Goal: Find specific page/section: Find specific page/section

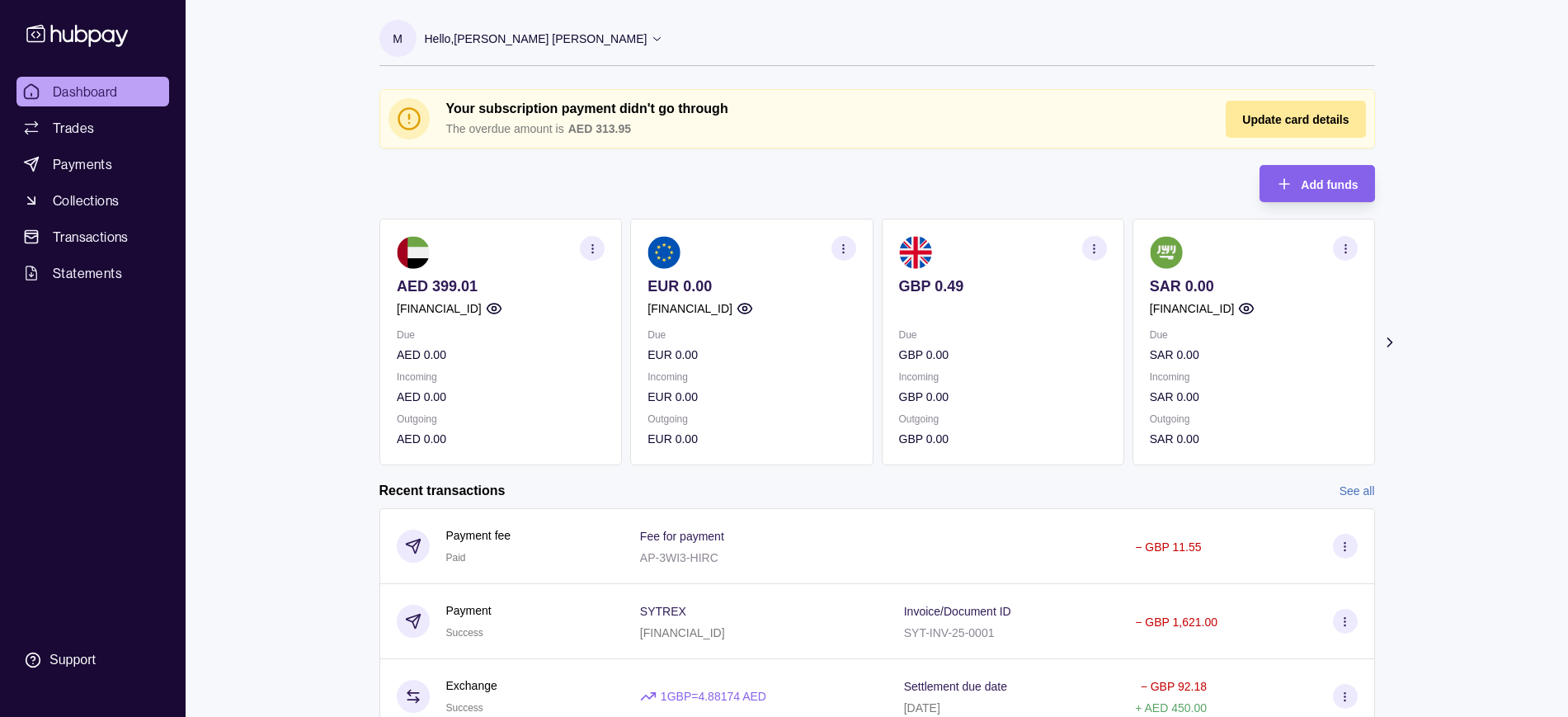
click at [1091, 246] on icon "button" at bounding box center [1094, 249] width 13 height 13
click at [1023, 286] on link "View account details" at bounding box center [978, 290] width 105 height 18
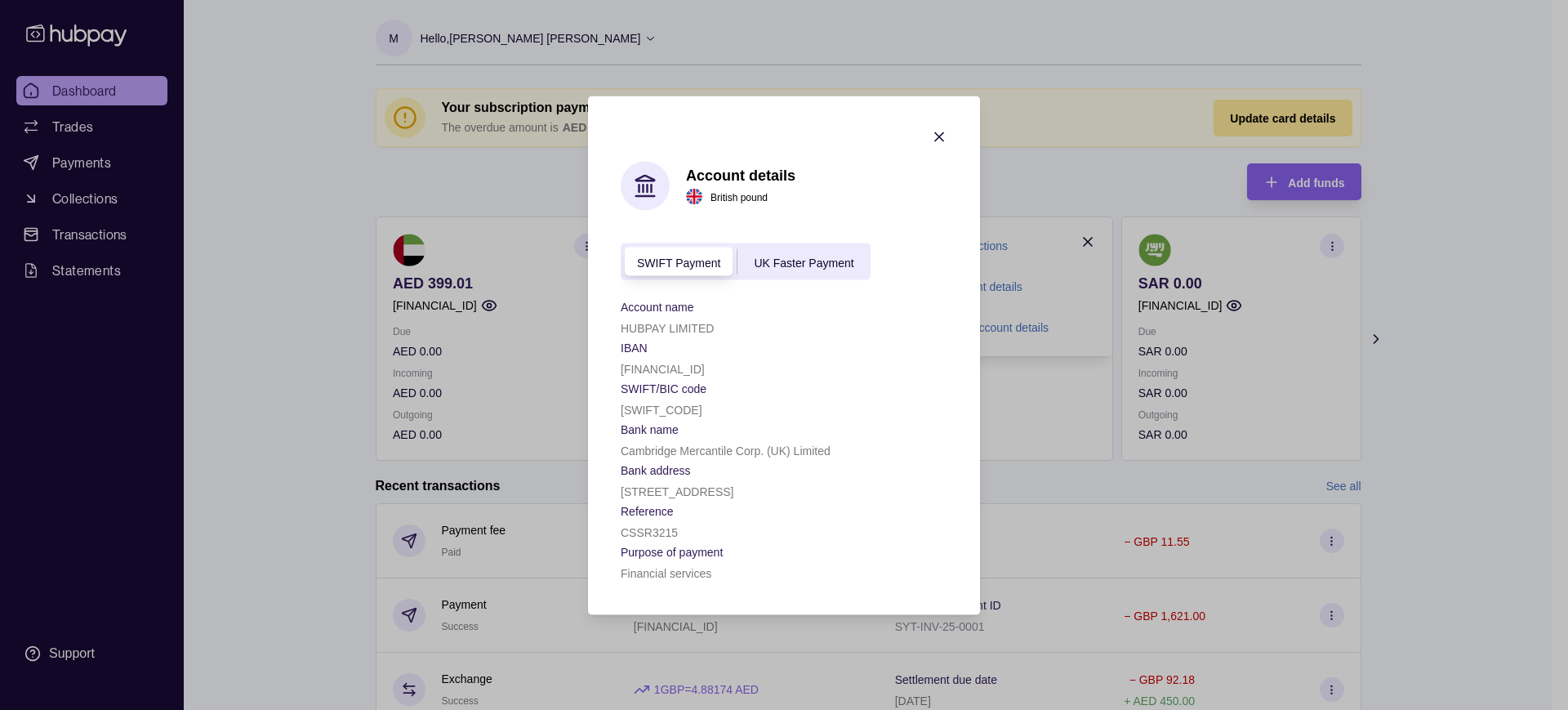
click at [804, 256] on span "UK Faster Payment" at bounding box center [803, 262] width 100 height 13
click at [676, 256] on span "SWIFT Payment" at bounding box center [679, 262] width 83 height 13
click at [942, 96] on section "Account details British pound SWIFT Payment UK Faster Payment Account name HUBP…" at bounding box center [784, 355] width 392 height 519
click at [935, 128] on icon "button" at bounding box center [939, 136] width 16 height 16
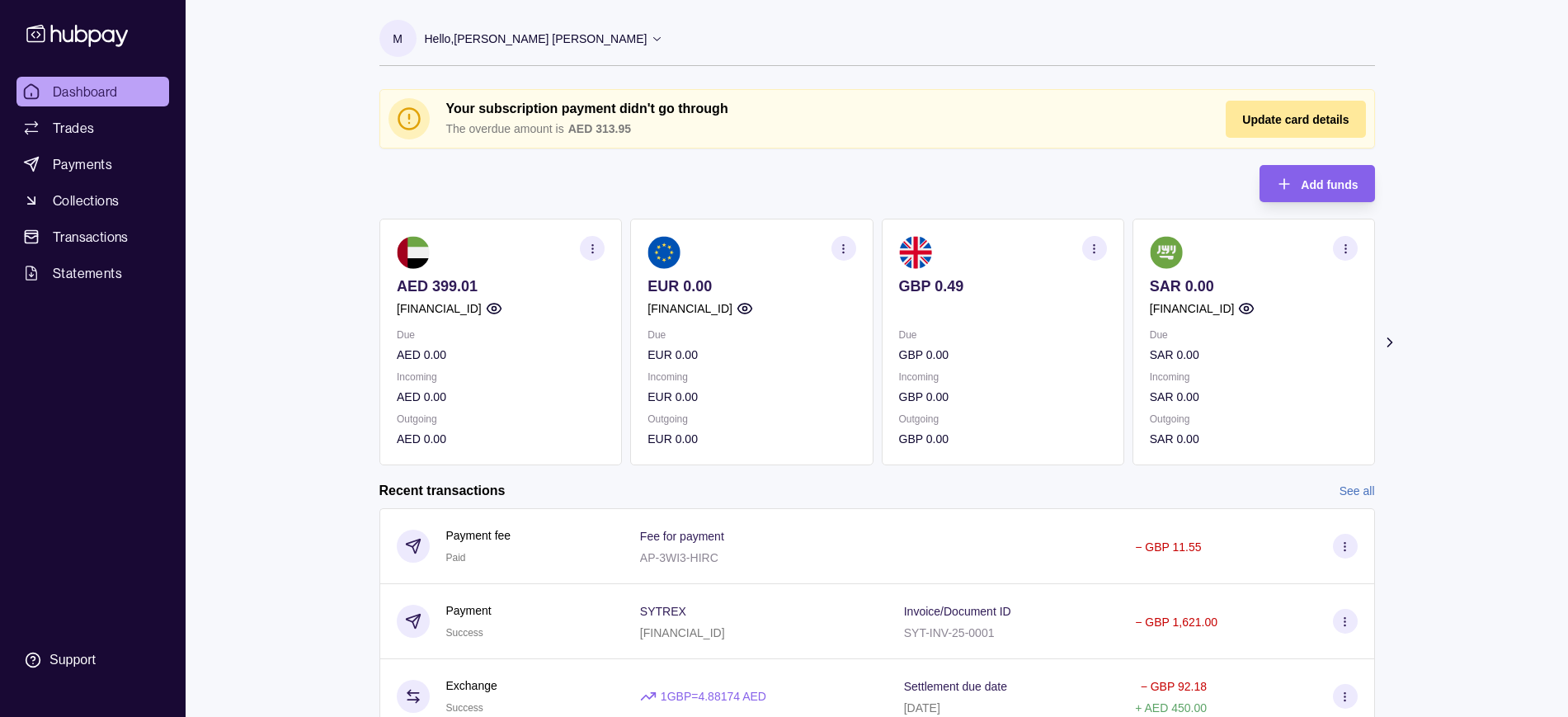
click at [838, 245] on icon "button" at bounding box center [843, 249] width 13 height 13
click at [769, 289] on link "View account details" at bounding box center [728, 290] width 105 height 18
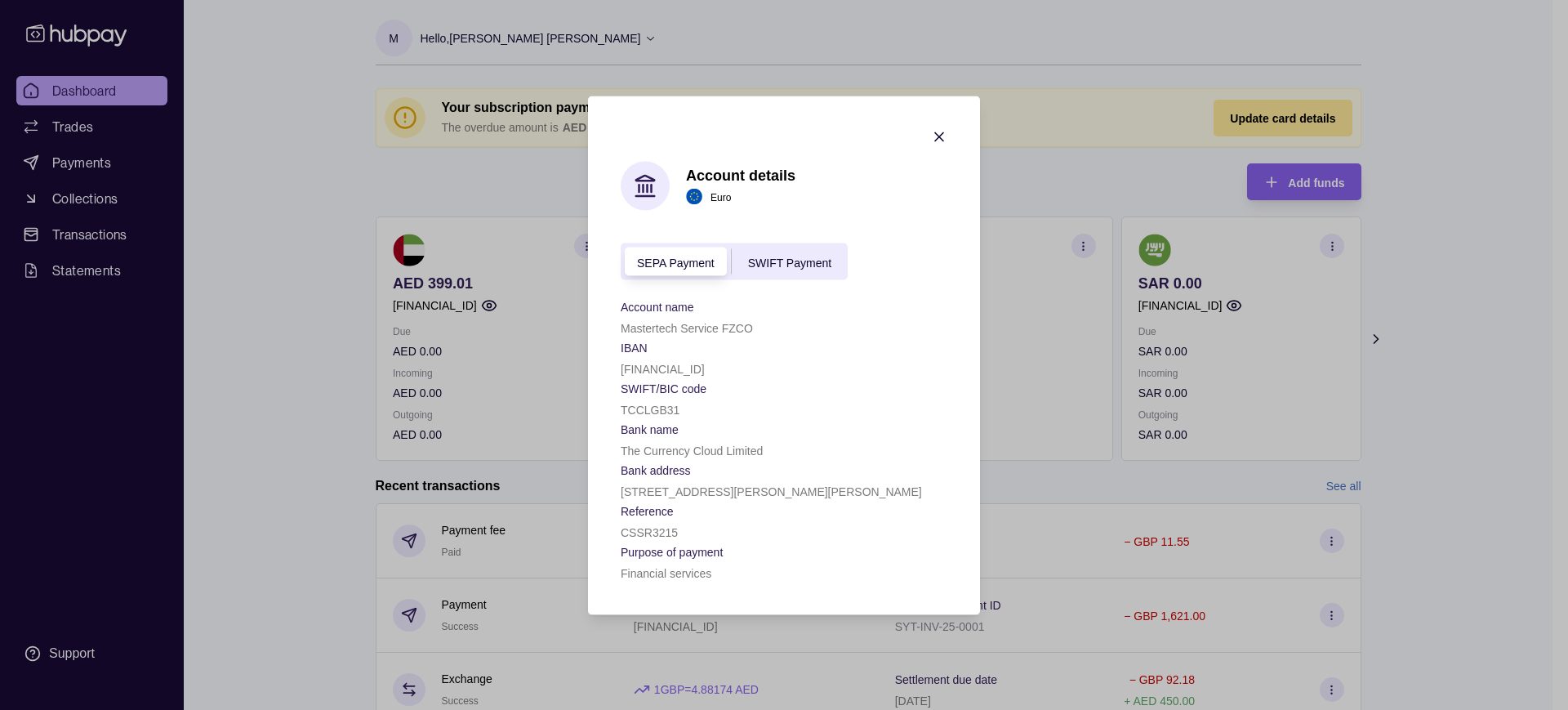
click at [940, 136] on icon "button" at bounding box center [939, 136] width 8 height 8
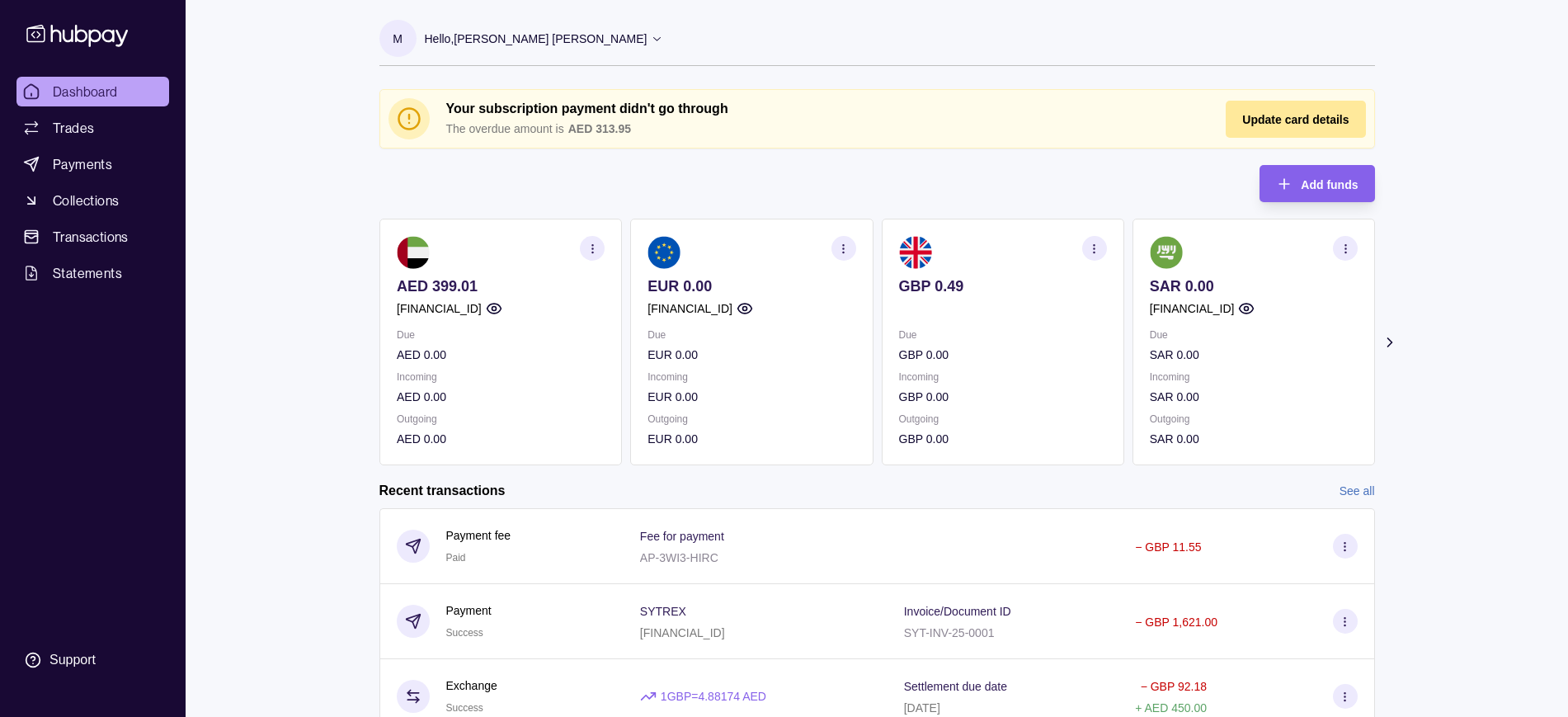
click at [1388, 343] on icon at bounding box center [1389, 342] width 4 height 8
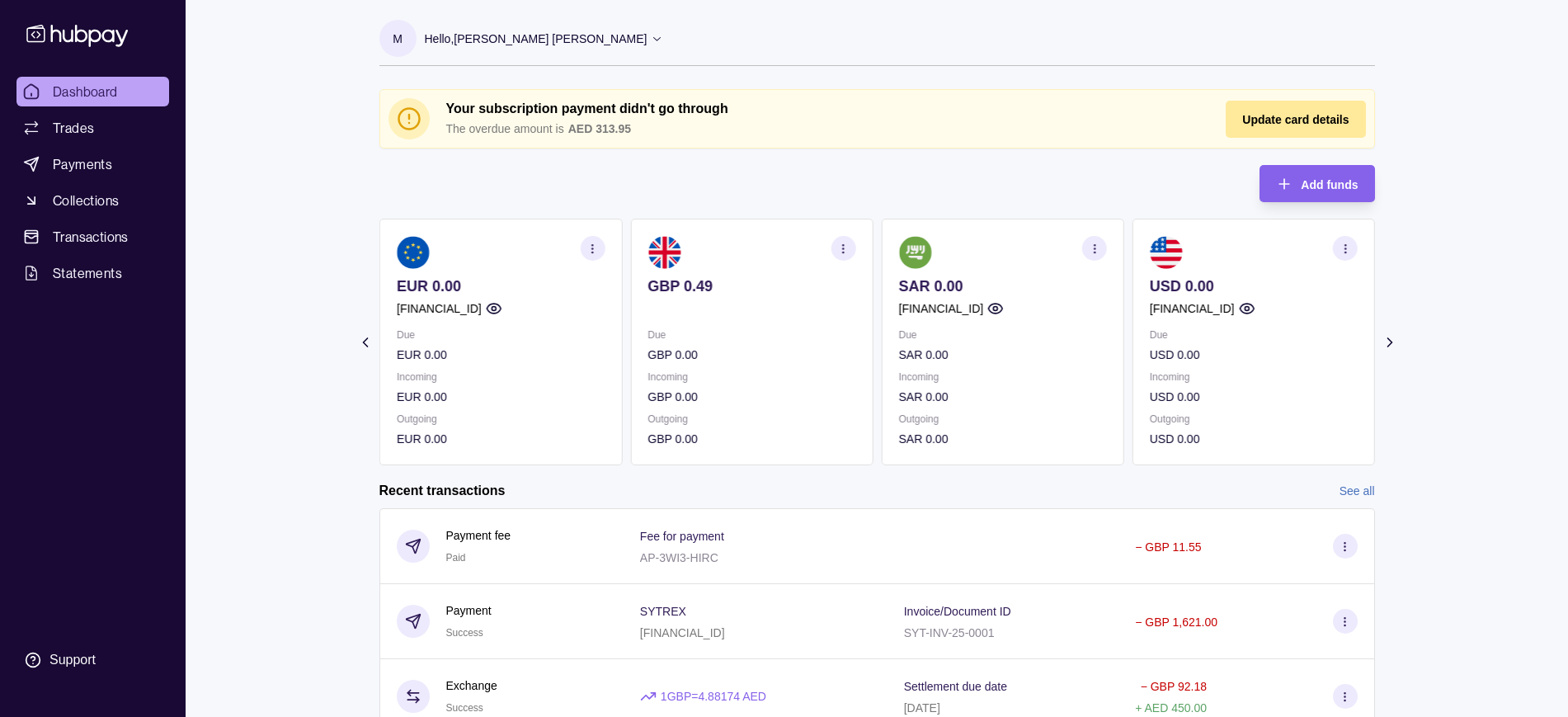
click at [1345, 246] on icon "button" at bounding box center [1345, 249] width 13 height 13
click at [1390, 276] on section "Your subscription payment didn't go through The overdue amount is AED 313.95 Up…" at bounding box center [877, 503] width 1061 height 829
click at [590, 248] on icon "button" at bounding box center [591, 249] width 13 height 13
click at [509, 286] on link "View account details" at bounding box center [477, 290] width 105 height 18
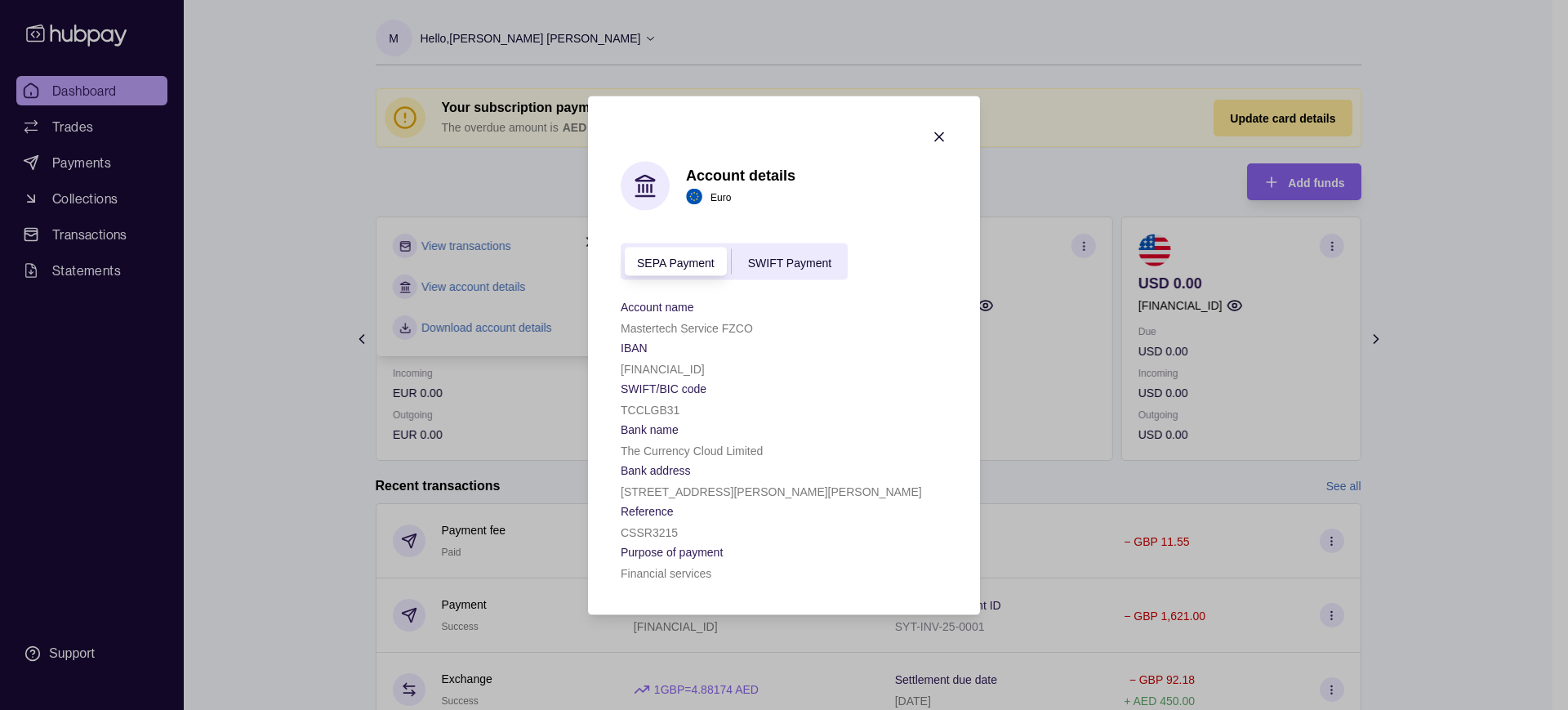
click at [780, 262] on span "SWIFT Payment" at bounding box center [789, 262] width 83 height 13
click at [941, 139] on icon "button" at bounding box center [939, 136] width 16 height 16
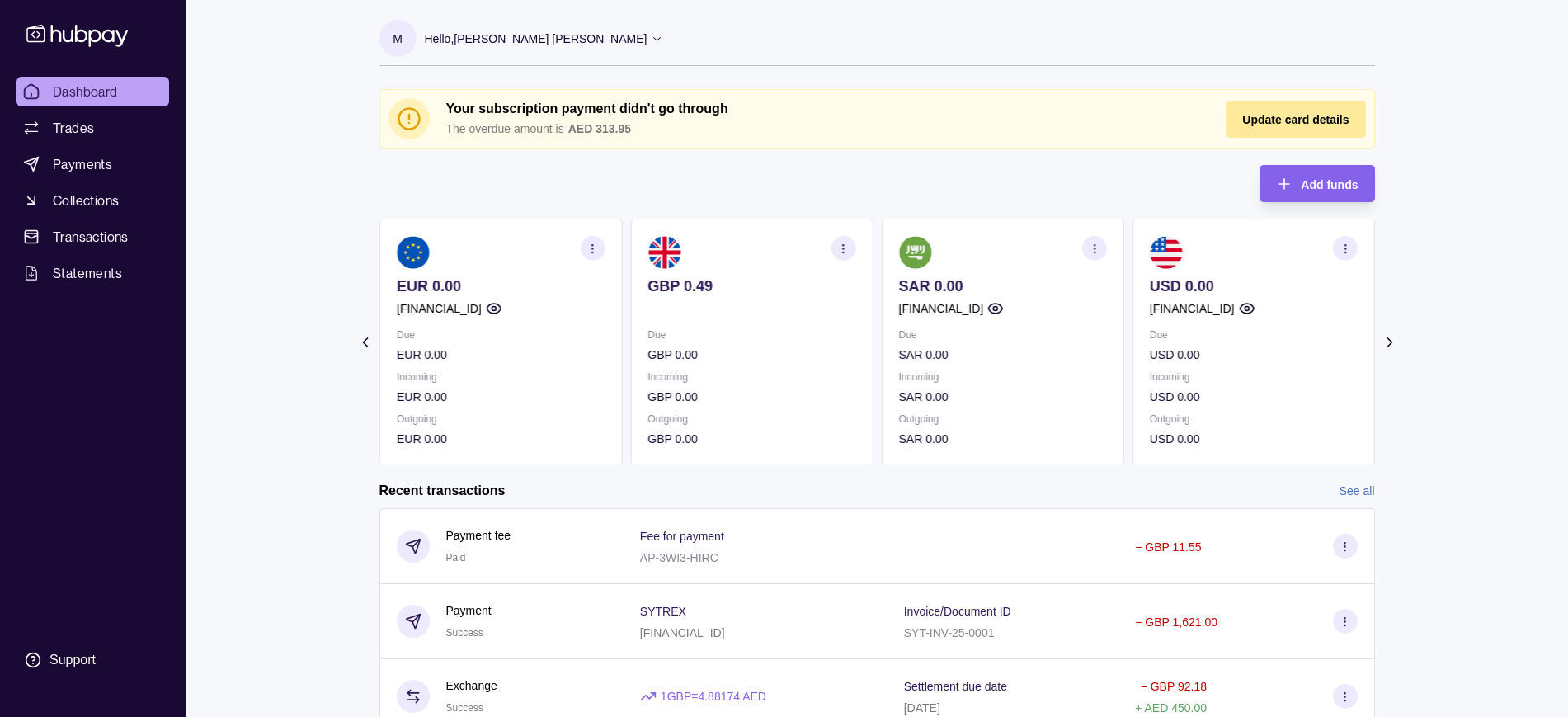
click at [365, 340] on icon at bounding box center [365, 342] width 4 height 8
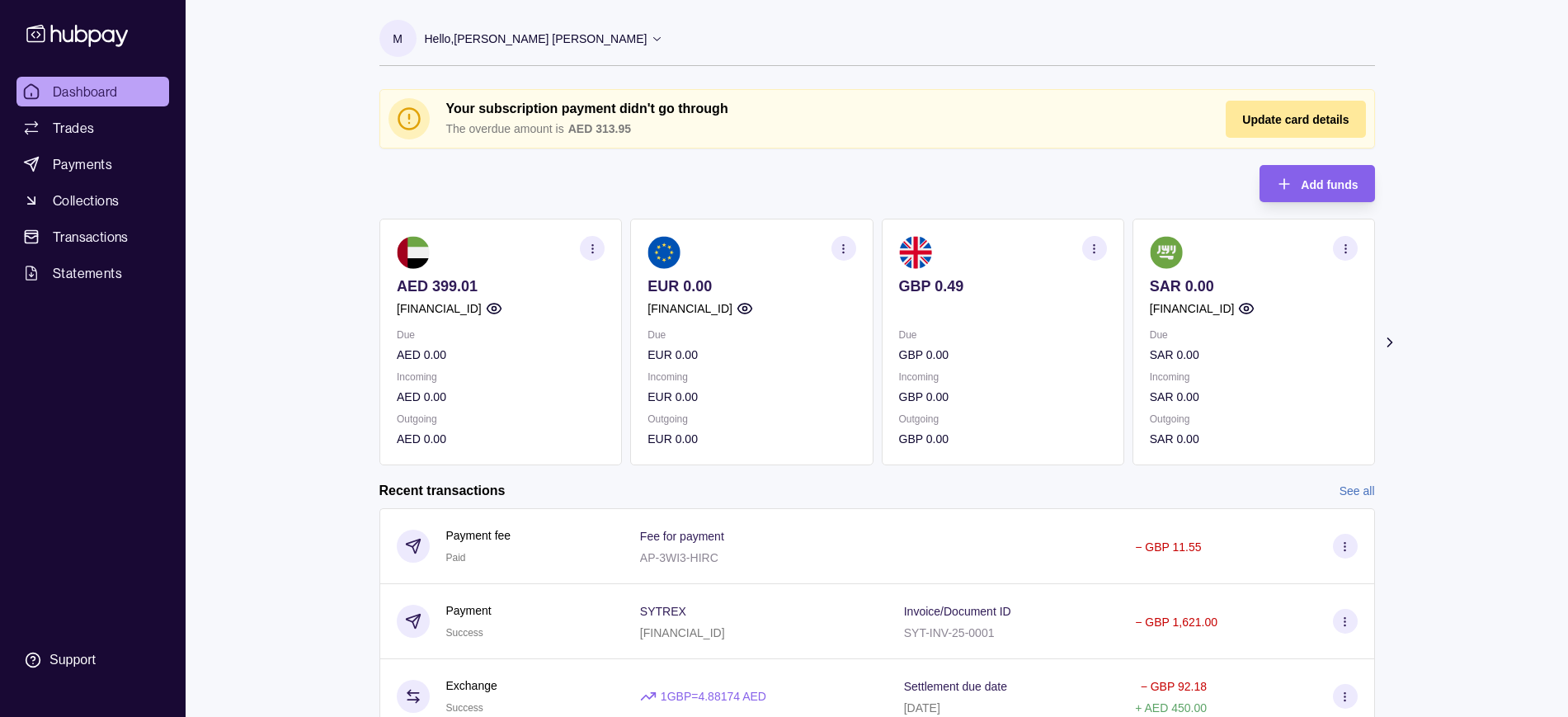
click at [590, 252] on icon "button" at bounding box center [591, 249] width 13 height 13
click at [502, 282] on link "View account details" at bounding box center [477, 290] width 105 height 18
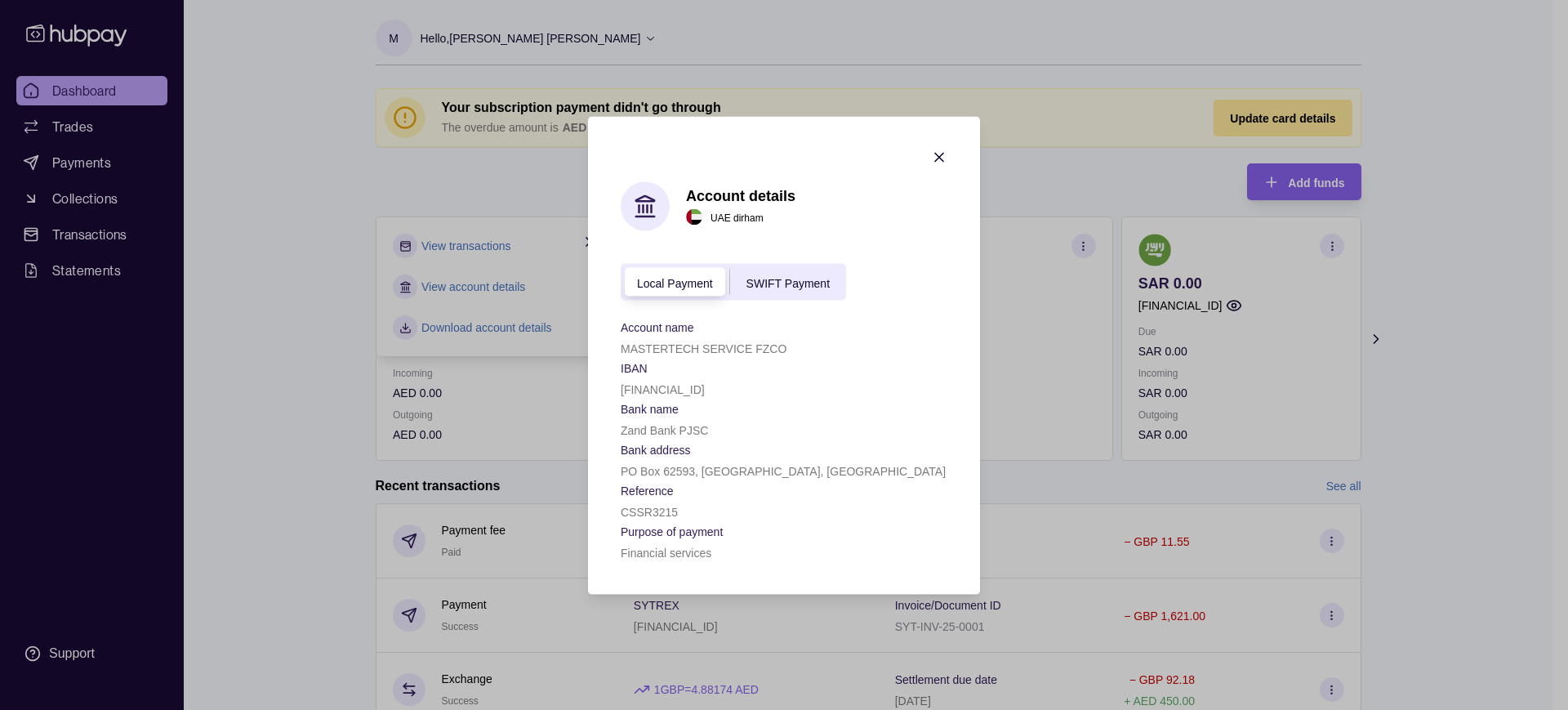
click at [784, 281] on span "SWIFT Payment" at bounding box center [788, 282] width 83 height 13
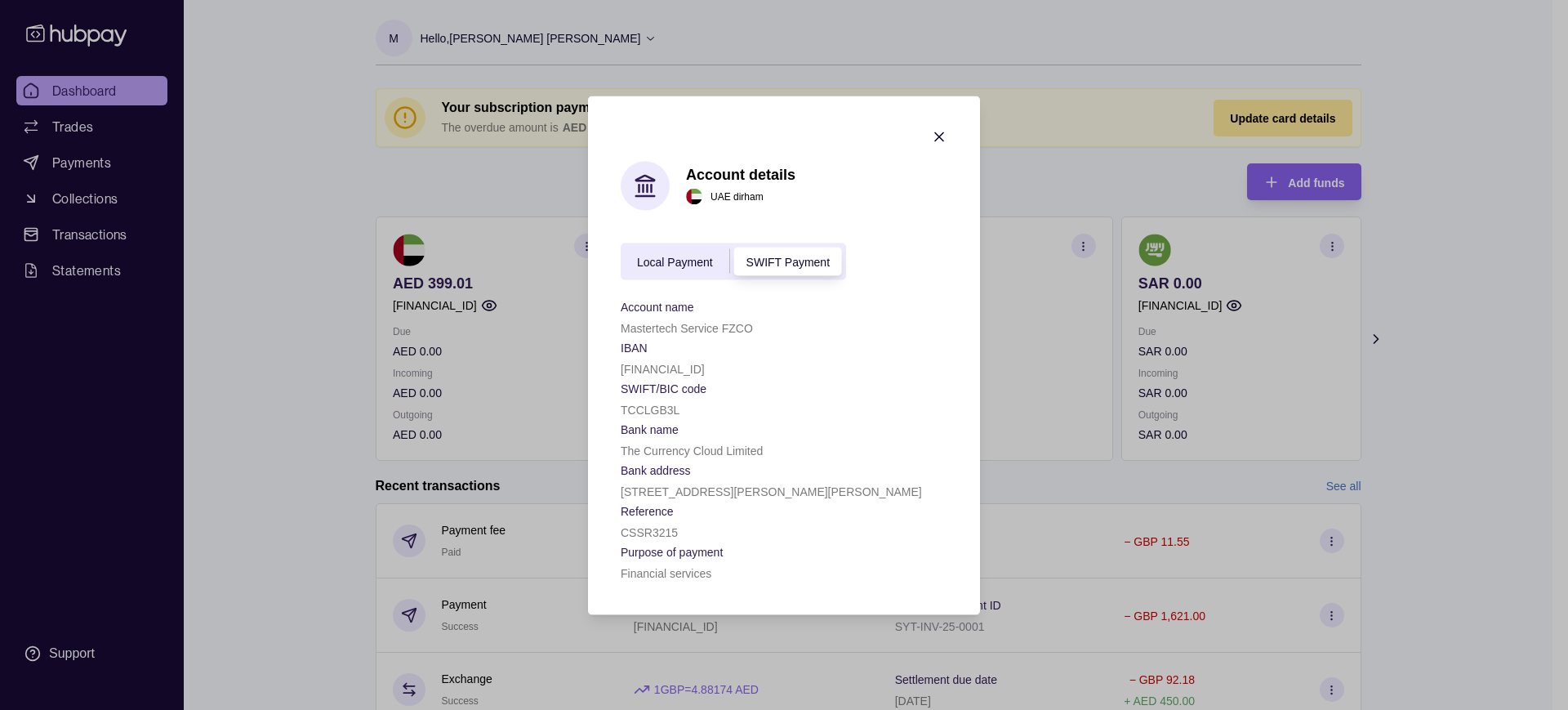
click at [940, 135] on icon "button" at bounding box center [939, 136] width 8 height 8
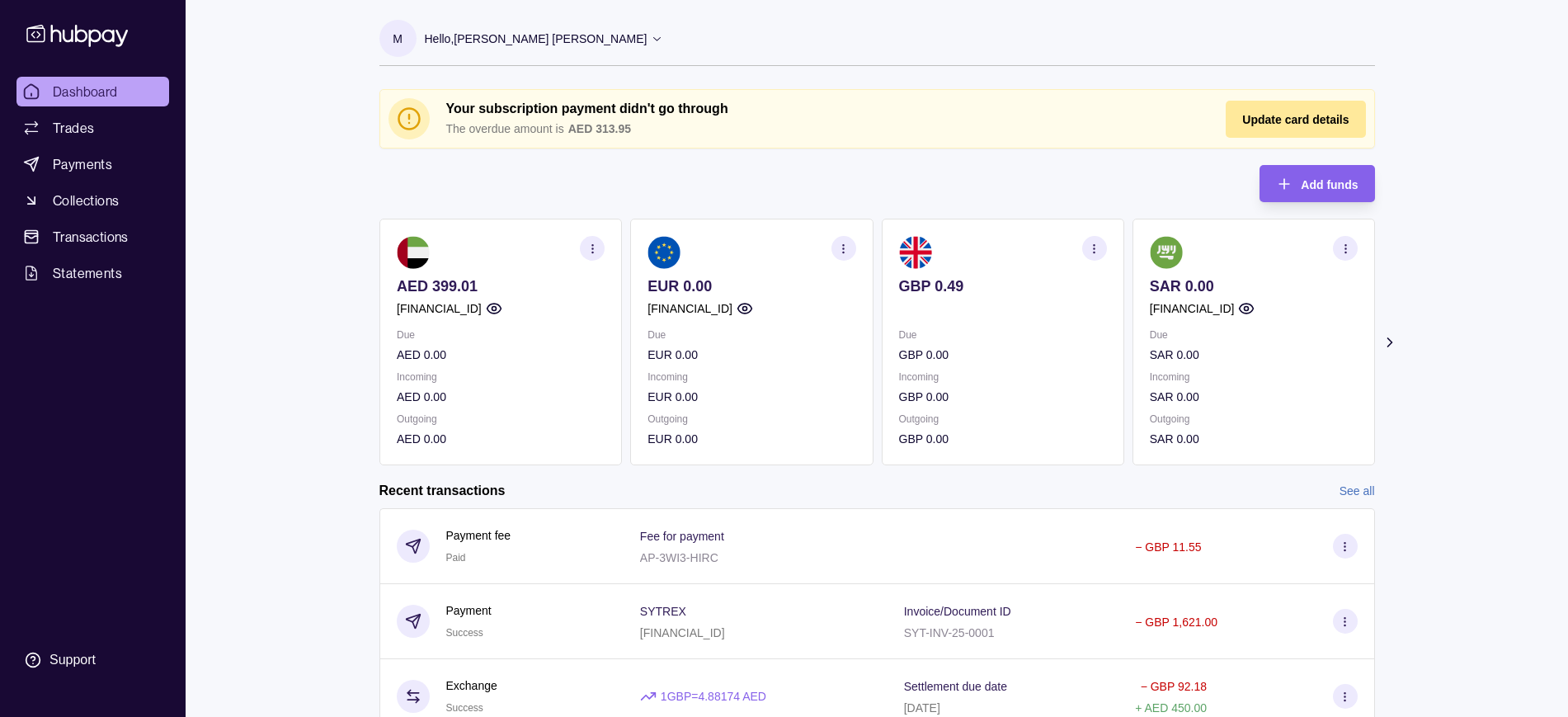
click at [847, 251] on icon "button" at bounding box center [843, 249] width 13 height 13
click at [786, 287] on section "View account details" at bounding box center [751, 290] width 208 height 25
click at [753, 291] on link "View account details" at bounding box center [728, 290] width 105 height 18
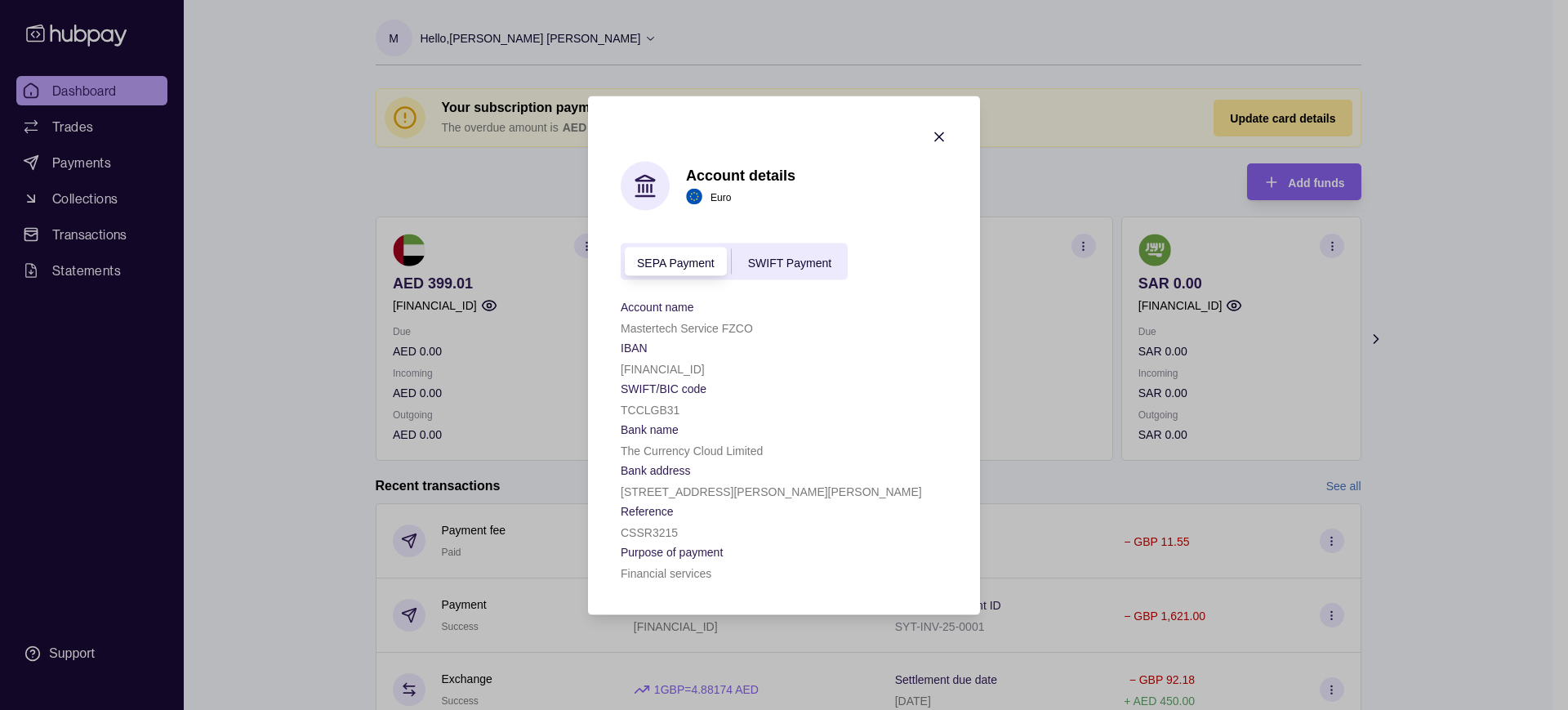
click at [801, 252] on div "SWIFT Payment" at bounding box center [789, 261] width 116 height 19
click at [962, 118] on section "Account details Euro SEPA Payment SWIFT Payment Account name Mastertech Service…" at bounding box center [784, 355] width 392 height 519
click at [938, 138] on icon "button" at bounding box center [939, 136] width 8 height 8
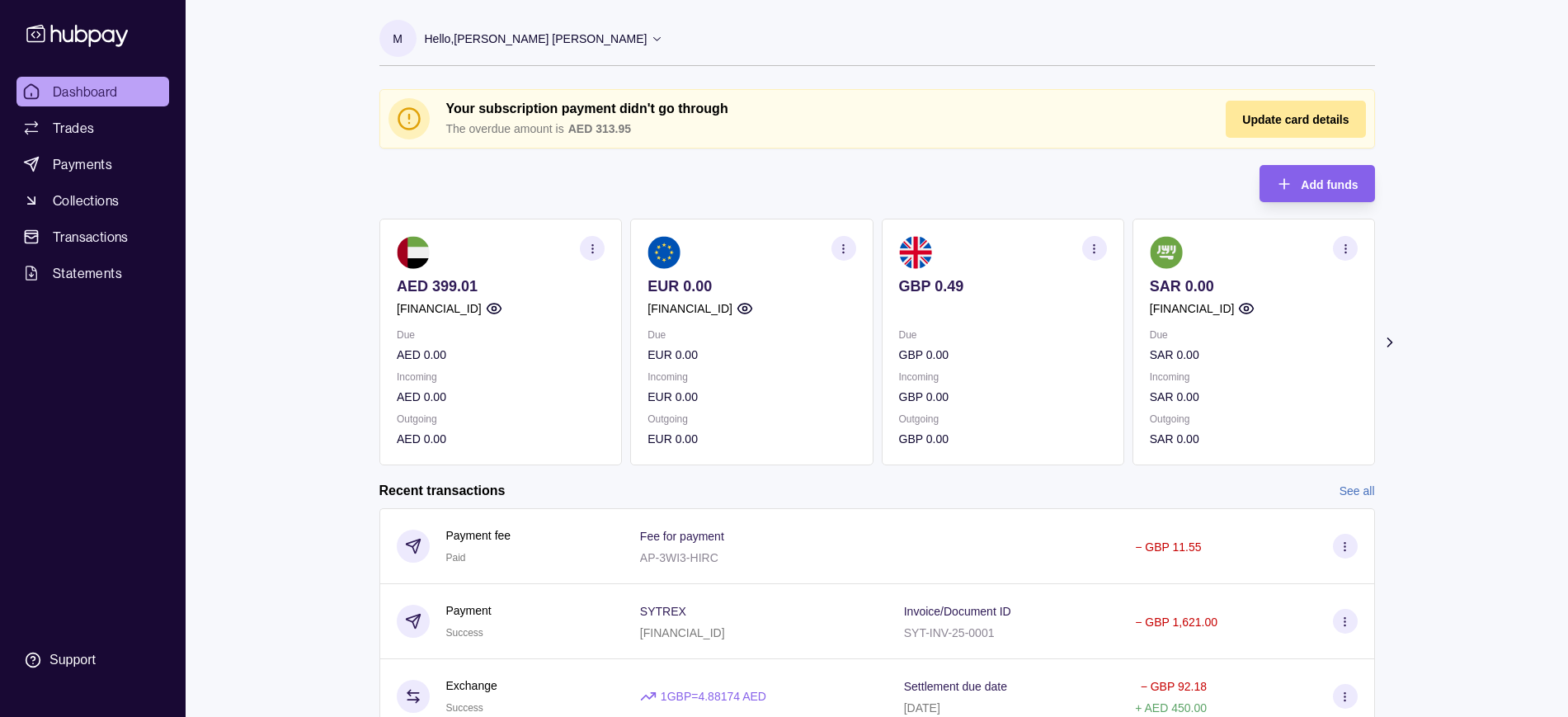
click at [589, 249] on icon "button" at bounding box center [591, 249] width 13 height 13
click at [537, 291] on section "View account details" at bounding box center [500, 290] width 208 height 25
click at [510, 291] on link "View account details" at bounding box center [477, 290] width 105 height 18
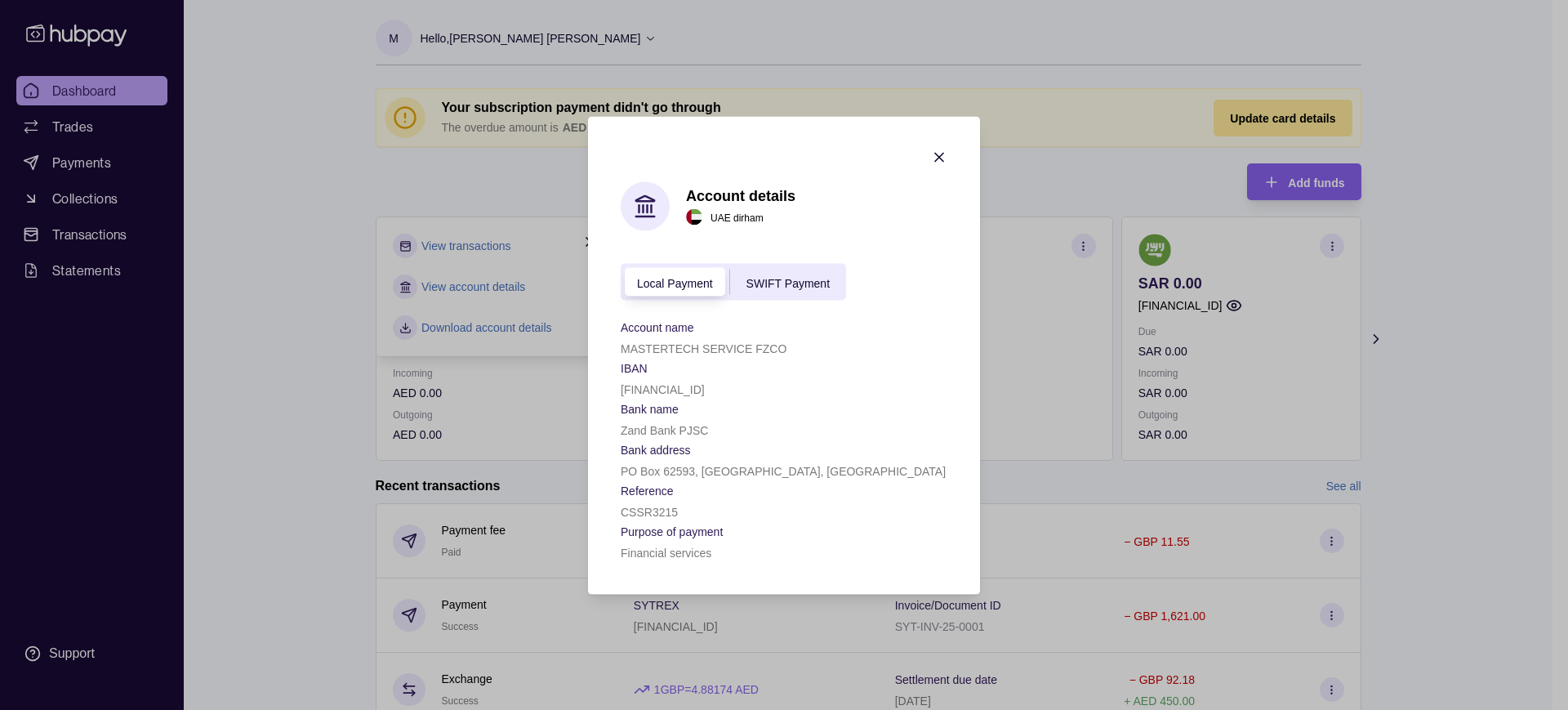
click at [800, 287] on span "SWIFT Payment" at bounding box center [788, 282] width 83 height 13
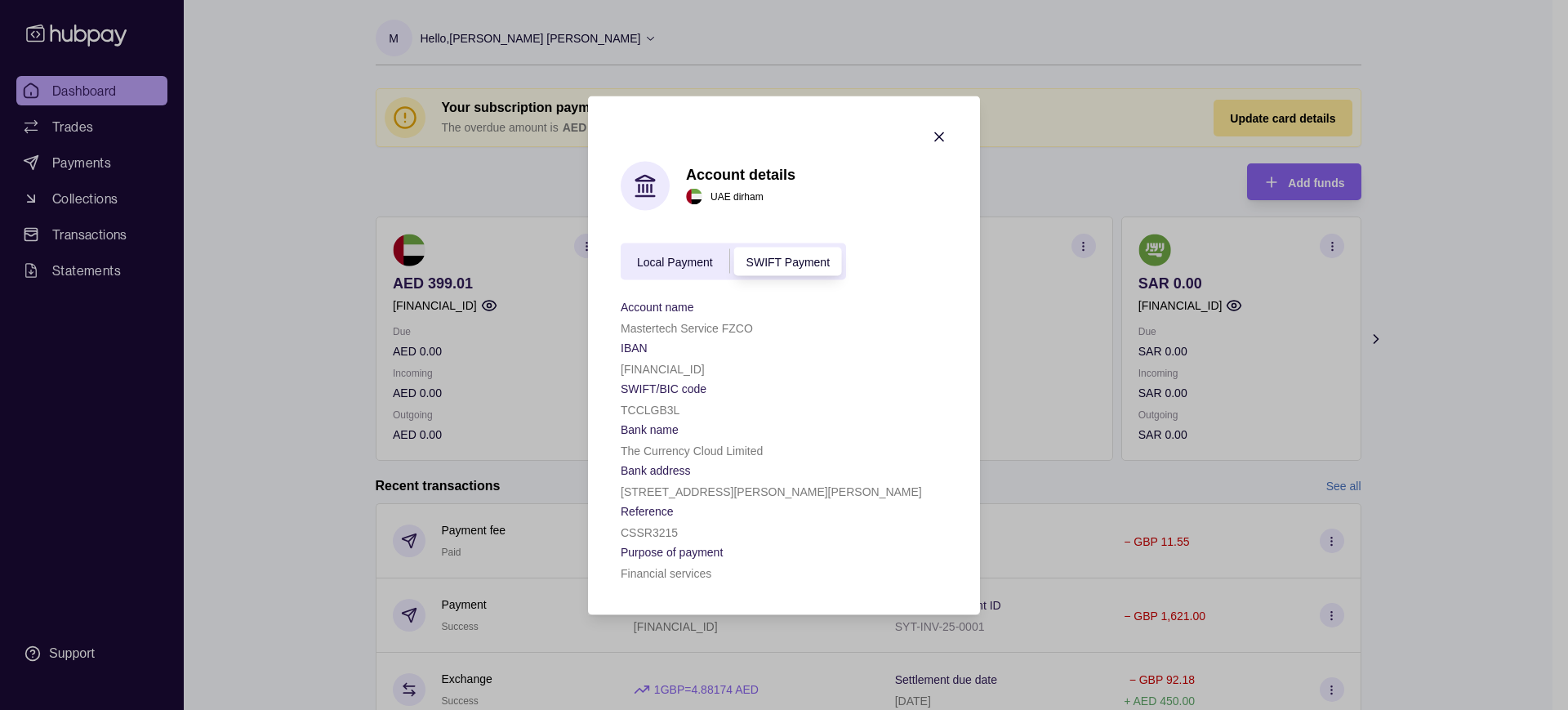
click at [939, 138] on icon "button" at bounding box center [939, 136] width 16 height 16
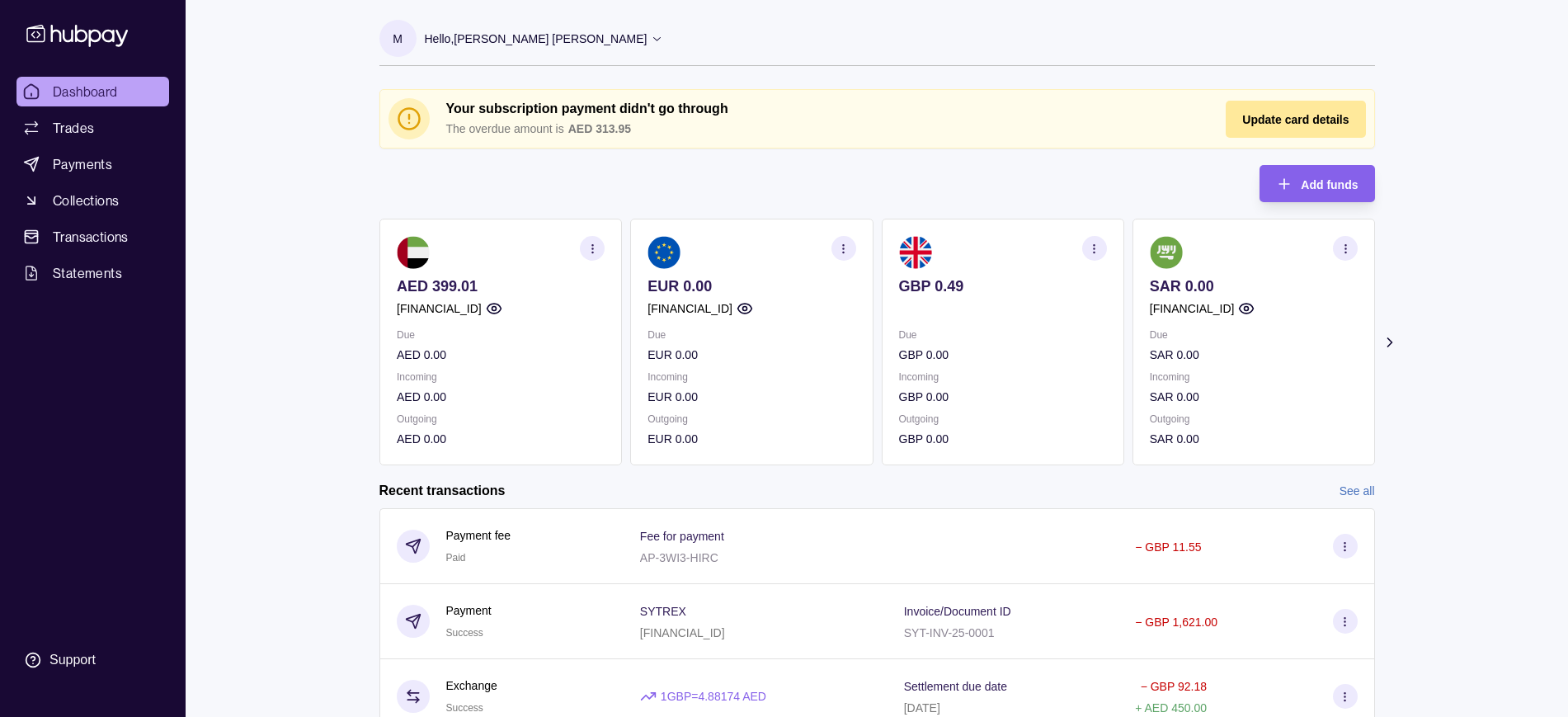
click at [847, 249] on icon "button" at bounding box center [843, 249] width 13 height 13
click at [776, 288] on link "View account details" at bounding box center [728, 290] width 105 height 18
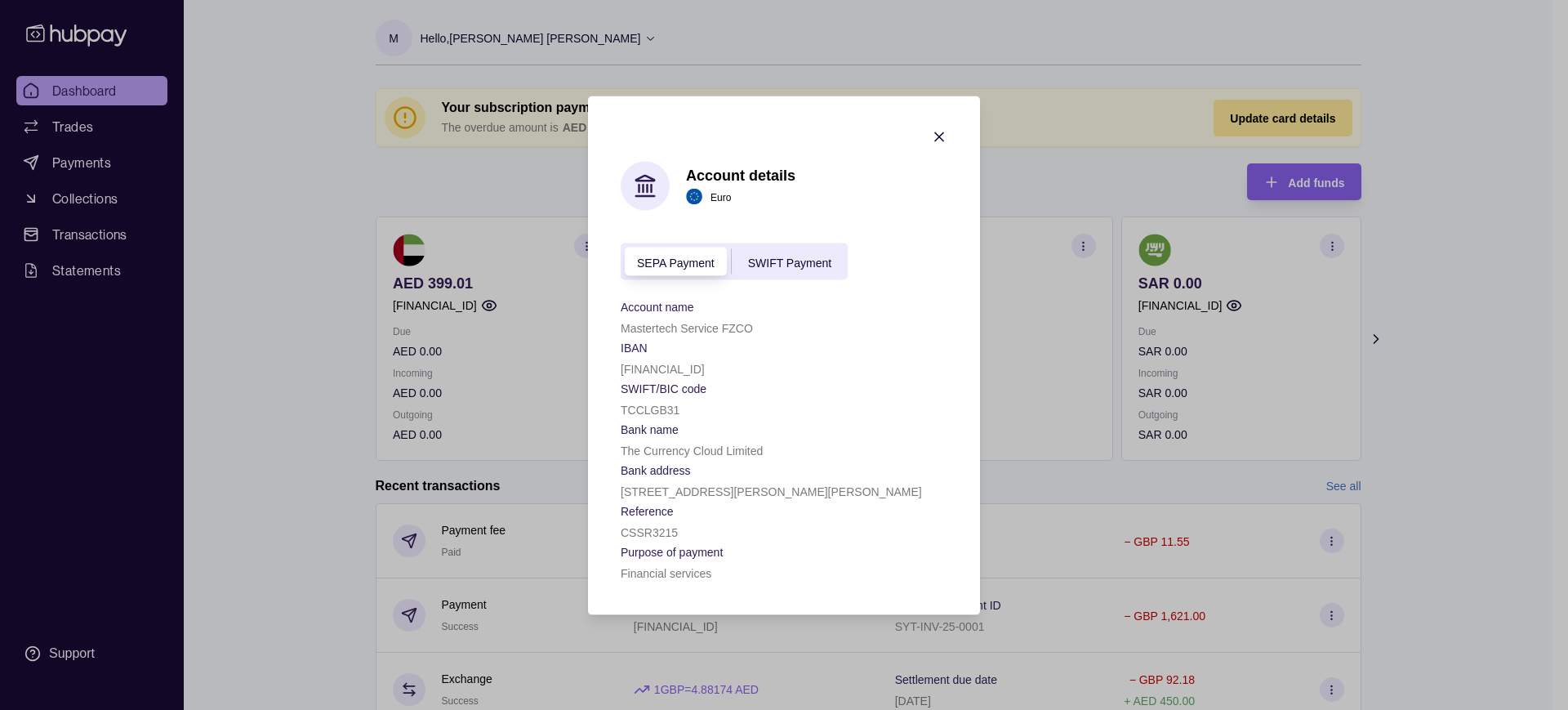
click at [792, 262] on span "SWIFT Payment" at bounding box center [789, 262] width 83 height 13
click at [944, 139] on icon "button" at bounding box center [939, 136] width 16 height 16
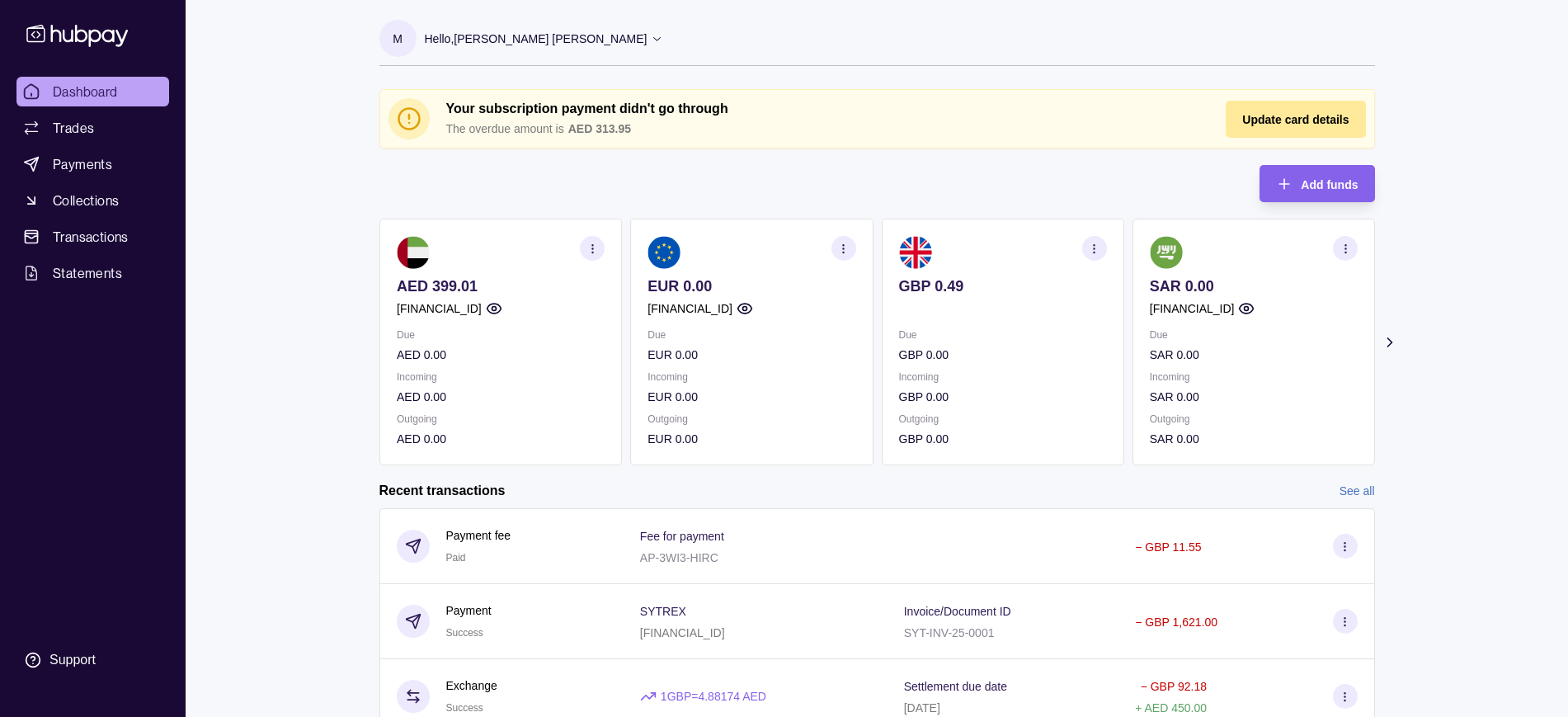
click at [1098, 252] on icon "button" at bounding box center [1094, 249] width 13 height 13
click at [1020, 298] on link "View account details" at bounding box center [978, 290] width 105 height 18
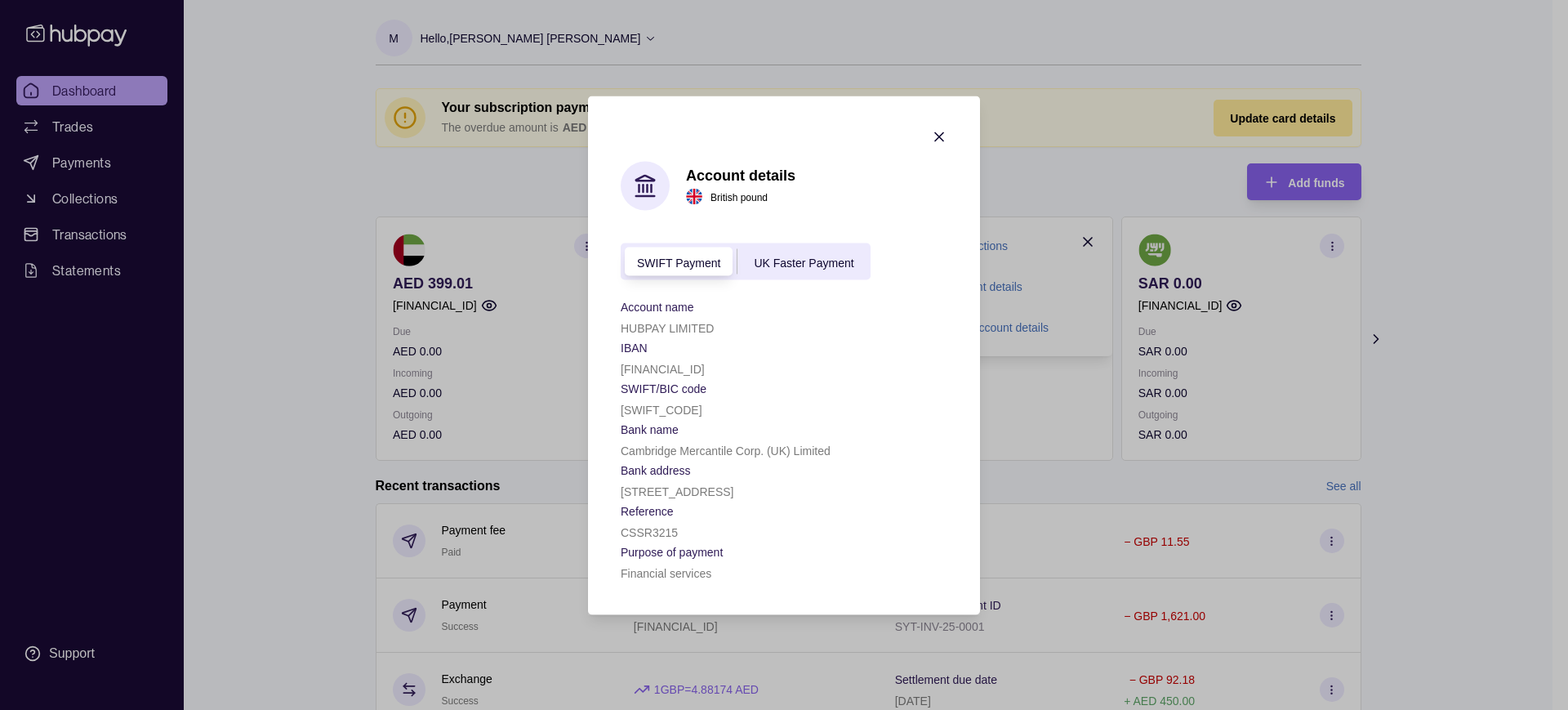
click at [940, 128] on icon "button" at bounding box center [939, 136] width 16 height 16
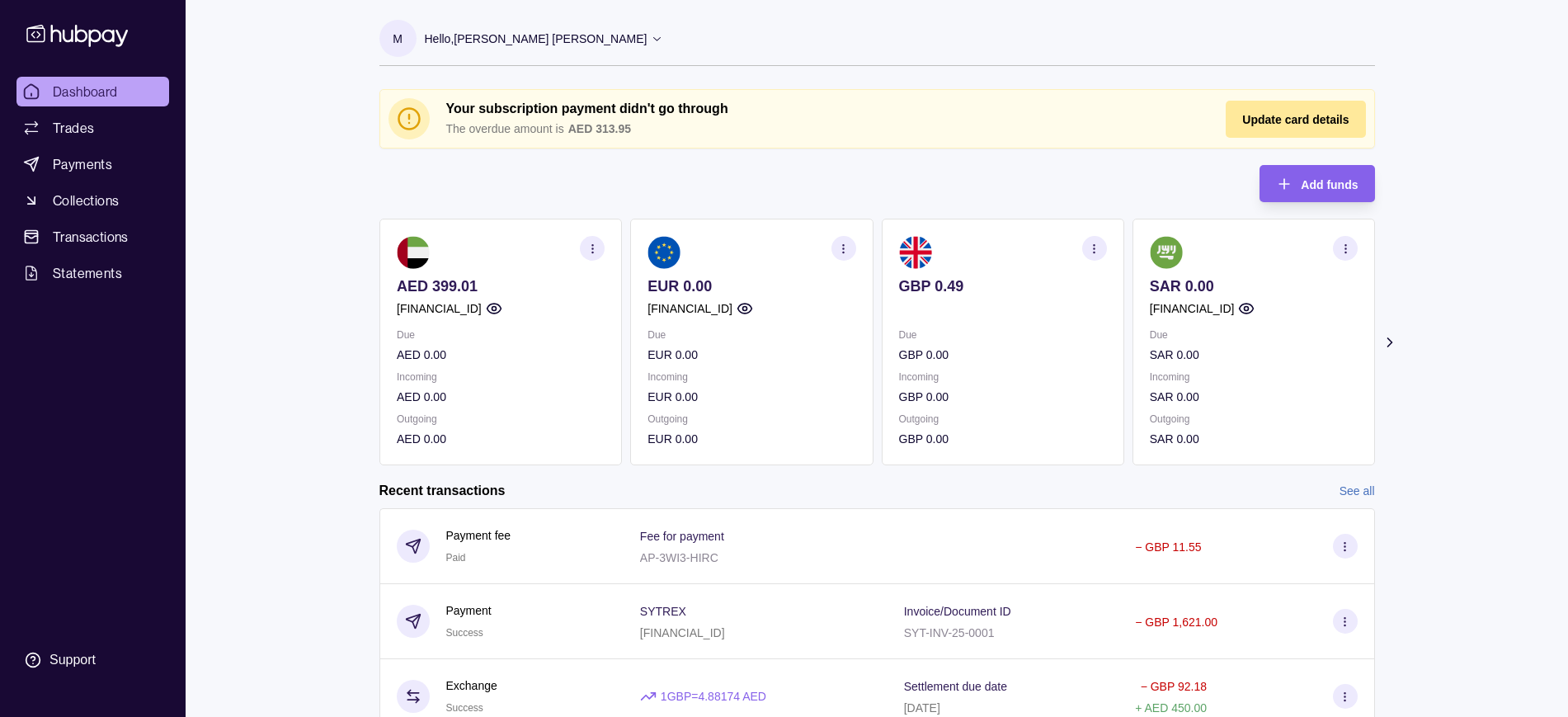
click at [1338, 251] on icon "button" at bounding box center [1345, 249] width 13 height 13
click at [1237, 295] on link "View account details" at bounding box center [1229, 290] width 105 height 18
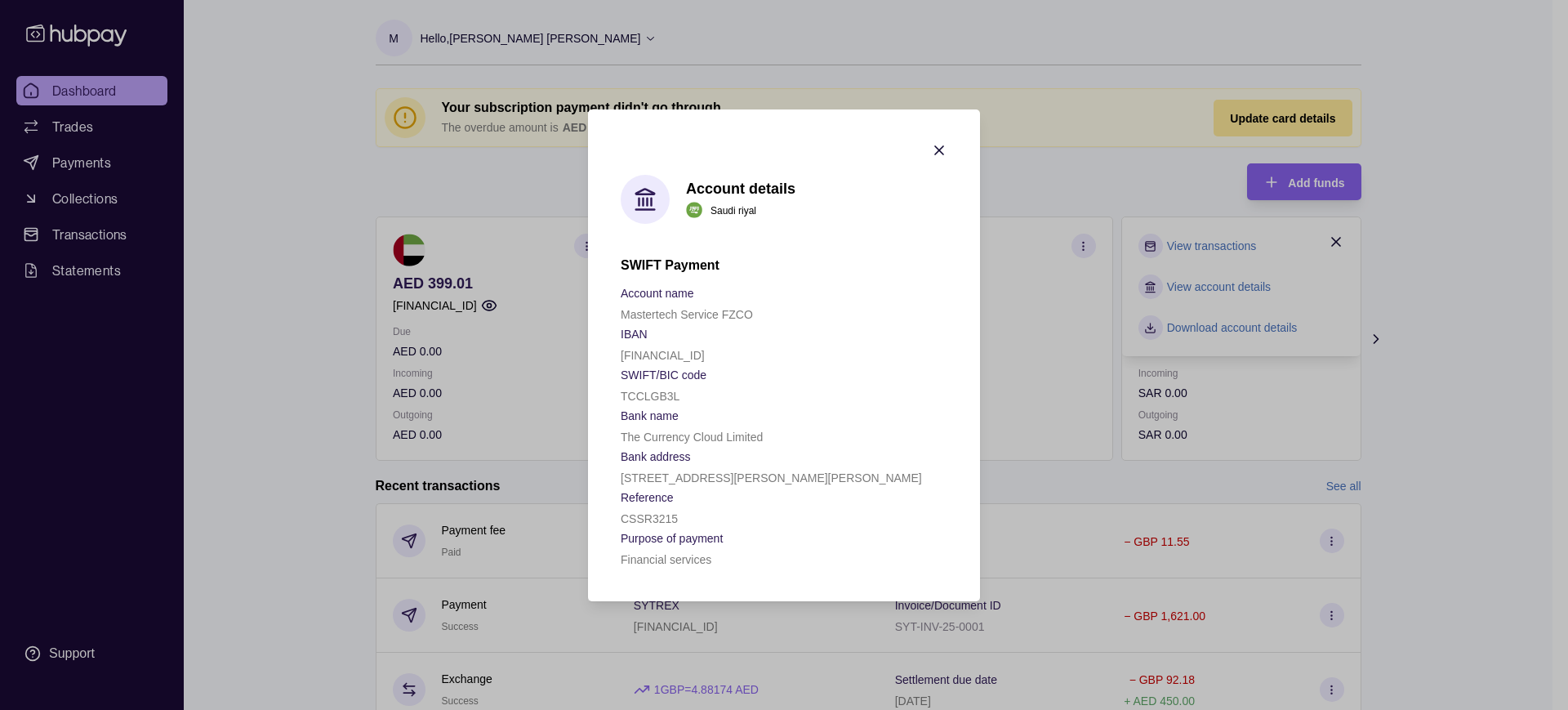
click at [935, 149] on icon "button" at bounding box center [939, 150] width 16 height 16
